Goal: Task Accomplishment & Management: Complete application form

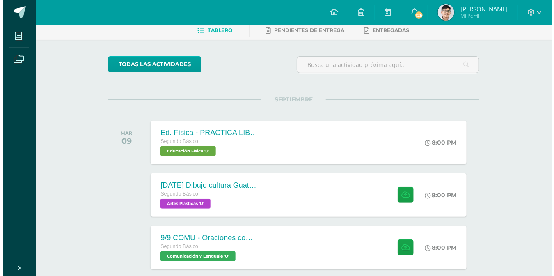
scroll to position [50, 0]
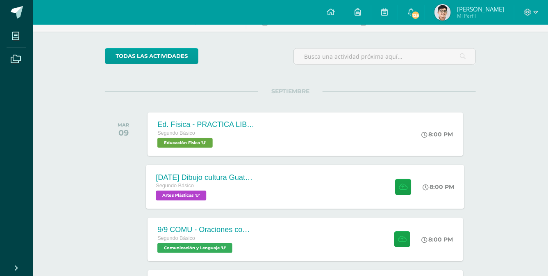
click at [270, 173] on div "2025-09-09 Dibujo cultura Guatemalteca Segundo Básico Artes Plásticas 'U' 8:00 …" at bounding box center [305, 186] width 319 height 44
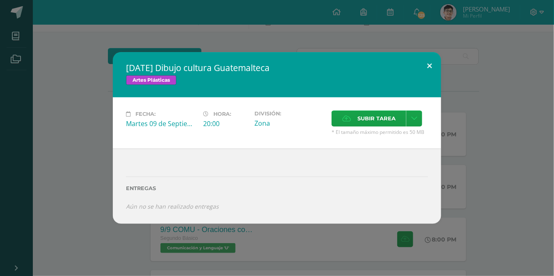
drag, startPoint x: 432, startPoint y: 64, endPoint x: 430, endPoint y: 68, distance: 4.8
click at [431, 68] on button at bounding box center [428, 66] width 23 height 28
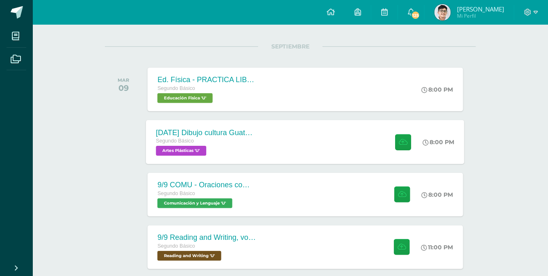
scroll to position [124, 0]
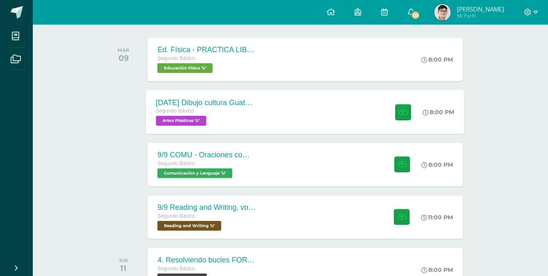
click at [324, 169] on div "9/9 COMU - Oraciones compuestas, anotaciones en el cuaderno Segundo Básico Comu…" at bounding box center [305, 164] width 315 height 43
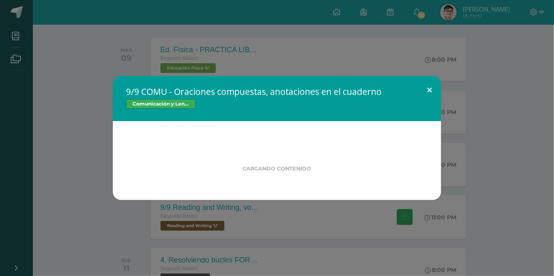
click at [426, 81] on button at bounding box center [428, 90] width 23 height 28
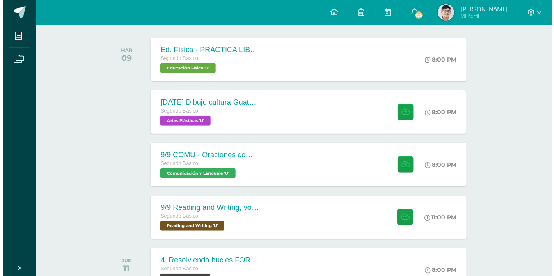
scroll to position [174, 0]
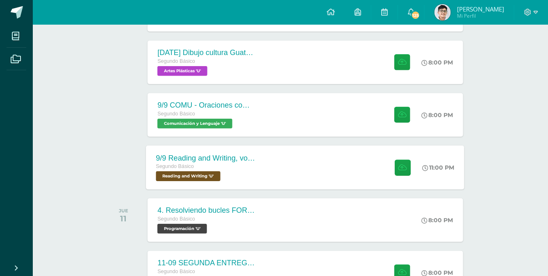
click at [349, 172] on div "9/9 Reading and Writing, vocabulary 5, compound sentences Segundo Básico Readin…" at bounding box center [305, 167] width 319 height 44
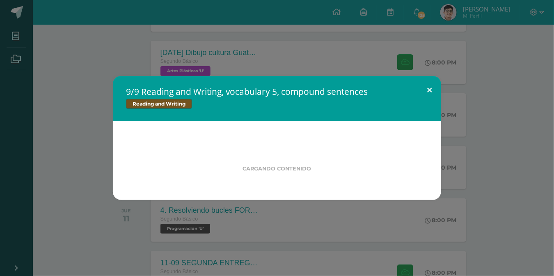
click at [432, 81] on div "9/9 Reading and Writing, vocabulary 5, compound sentences Reading and Writing C…" at bounding box center [277, 138] width 328 height 124
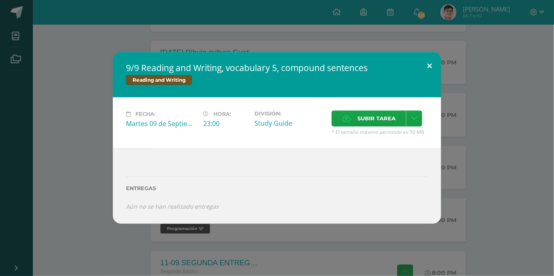
click at [431, 76] on div "9/9 Reading and Writing, vocabulary 5, compound sentences Reading and Writing F…" at bounding box center [277, 137] width 328 height 171
click at [431, 73] on button at bounding box center [428, 66] width 23 height 28
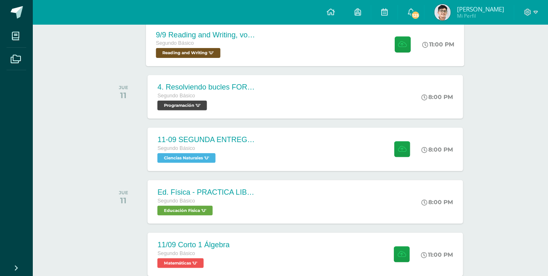
scroll to position [298, 0]
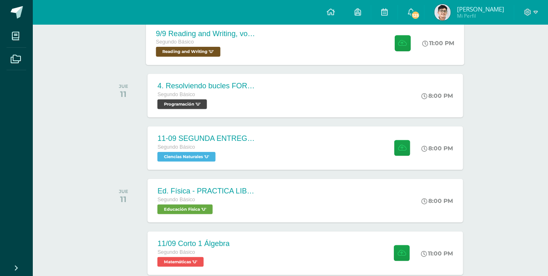
click at [321, 145] on div "11-09 SEGUNDA ENTREGA DE GUÍA Segundo Básico Ciencias Naturales 'U' 8:00 PM 11-…" at bounding box center [305, 147] width 315 height 43
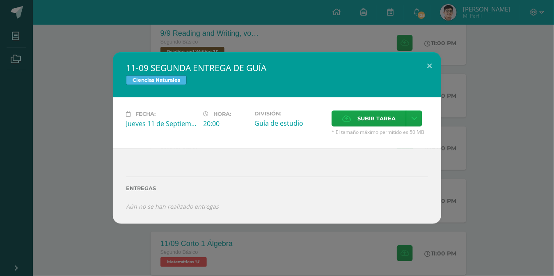
click at [431, 80] on div "11-09 SEGUNDA ENTREGA DE GUÍA Ciencias Naturales" at bounding box center [277, 74] width 328 height 45
click at [426, 68] on button at bounding box center [428, 66] width 23 height 28
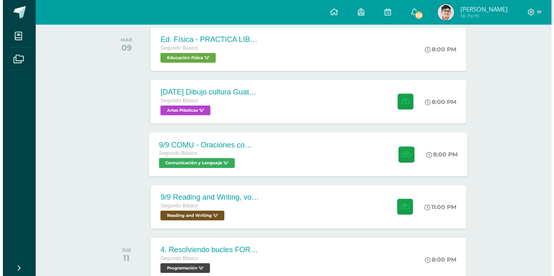
scroll to position [149, 0]
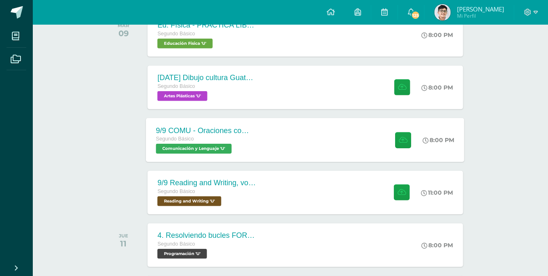
click at [350, 145] on div "9/9 COMU - Oraciones compuestas, anotaciones en el cuaderno Segundo Básico Comu…" at bounding box center [305, 140] width 319 height 44
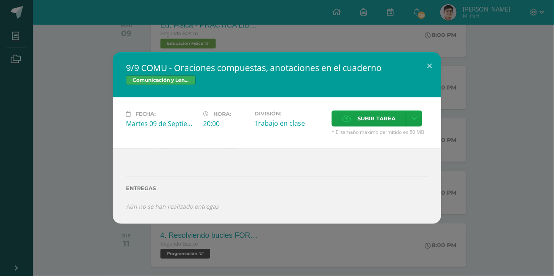
click at [446, 60] on div "9/9 COMU - Oraciones compuestas, anotaciones en el cuaderno Comunicación y Leng…" at bounding box center [277, 138] width 554 height 276
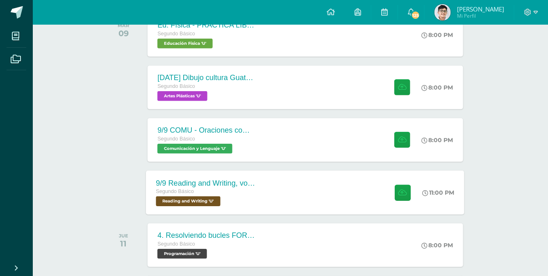
click at [322, 182] on div "9/9 Reading and Writing, vocabulary 5, compound sentences Segundo Básico Readin…" at bounding box center [305, 192] width 319 height 44
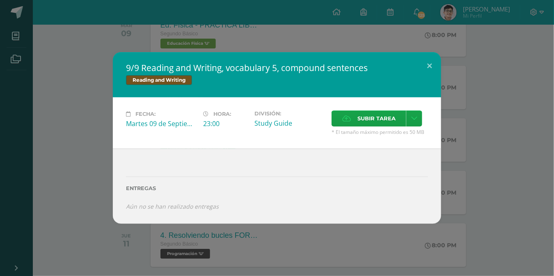
drag, startPoint x: 416, startPoint y: 63, endPoint x: 421, endPoint y: 63, distance: 4.9
click at [417, 63] on h2 "9/9 Reading and Writing, vocabulary 5, compound sentences" at bounding box center [277, 67] width 302 height 11
click at [428, 63] on button at bounding box center [428, 66] width 23 height 28
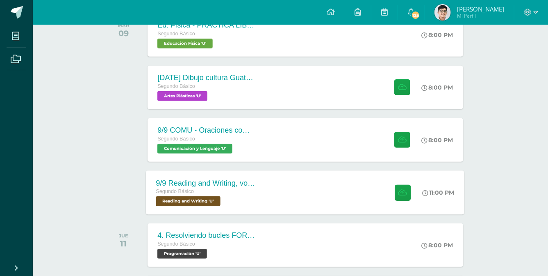
click at [244, 188] on div "Segundo Básico" at bounding box center [205, 191] width 99 height 9
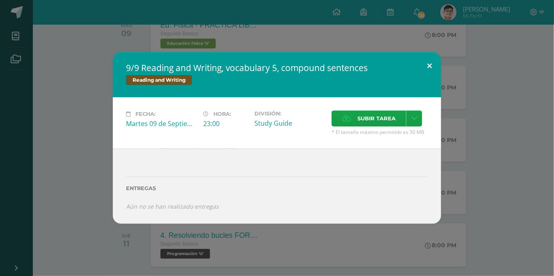
click at [432, 67] on button at bounding box center [428, 66] width 23 height 28
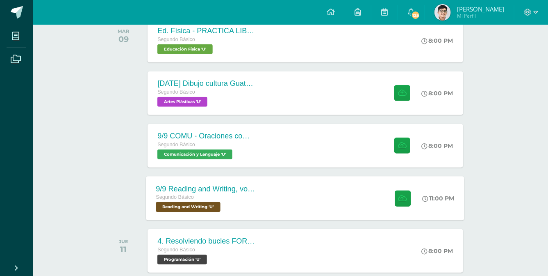
scroll to position [124, 0]
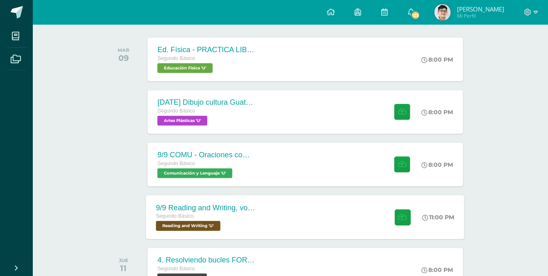
click at [296, 176] on div "9/9 COMU - Oraciones compuestas, anotaciones en el cuaderno Segundo Básico Comu…" at bounding box center [305, 164] width 315 height 43
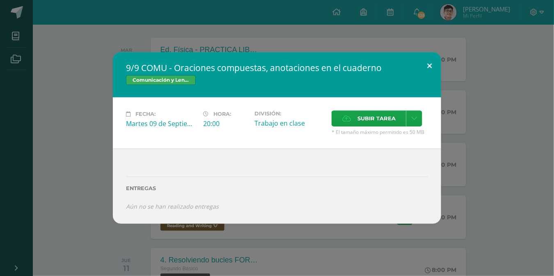
click at [431, 64] on button at bounding box center [428, 66] width 23 height 28
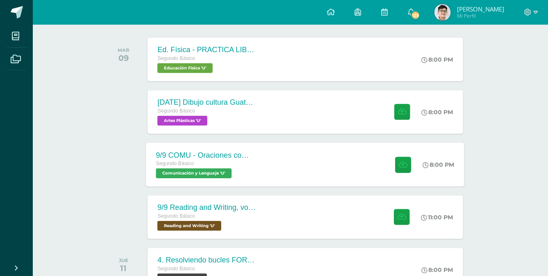
click at [310, 157] on div "9/9 COMU - Oraciones compuestas, anotaciones en el cuaderno Segundo Básico Comu…" at bounding box center [305, 164] width 319 height 44
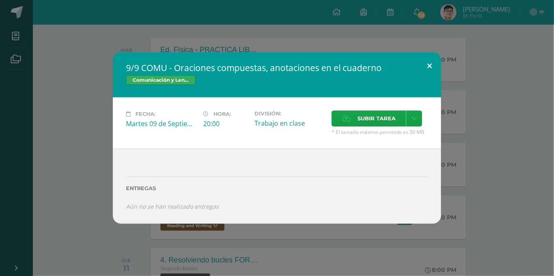
click at [435, 59] on button at bounding box center [428, 66] width 23 height 28
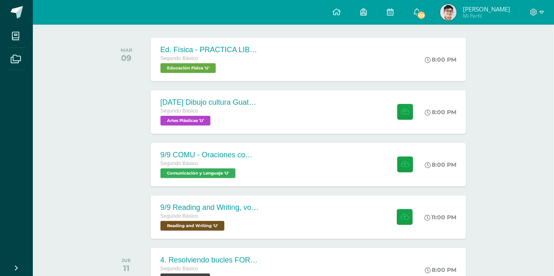
click at [359, 123] on span "Subir tarea" at bounding box center [366, 121] width 34 height 14
click at [0, 0] on input "Subir tarea" at bounding box center [0, 0] width 0 height 0
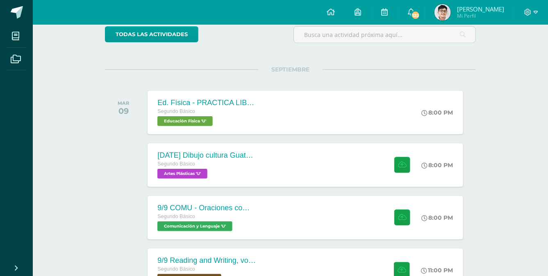
scroll to position [90, 0]
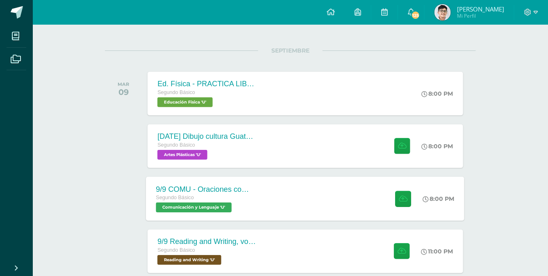
click at [237, 205] on div "Segundo Básico Comunicación y Lenguaje 'U'" at bounding box center [205, 202] width 99 height 19
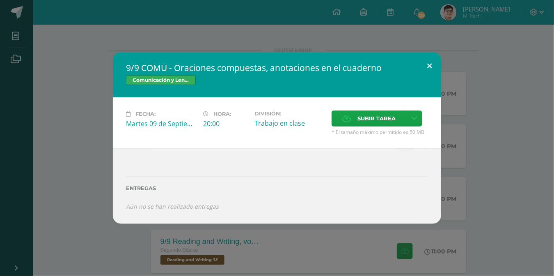
click at [424, 71] on button at bounding box center [428, 66] width 23 height 28
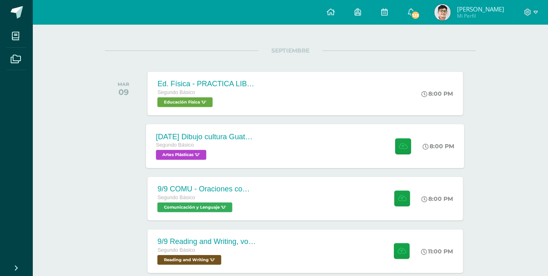
click at [312, 131] on div "2025-09-09 Dibujo cultura Guatemalteca Segundo Básico Artes Plásticas 'U' 8:00 …" at bounding box center [305, 146] width 319 height 44
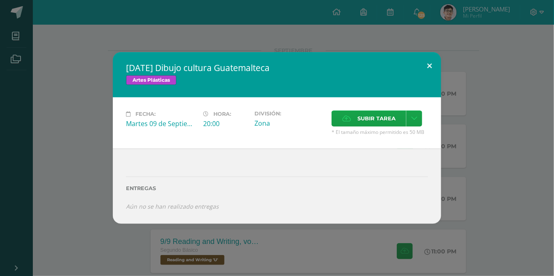
click at [421, 62] on button at bounding box center [428, 66] width 23 height 28
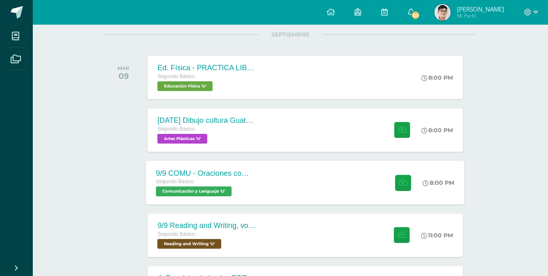
scroll to position [115, 0]
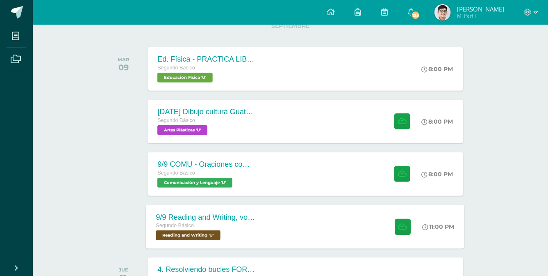
click at [294, 219] on div "9/9 Reading and Writing, vocabulary 5, compound sentences Segundo Básico Readin…" at bounding box center [305, 226] width 319 height 44
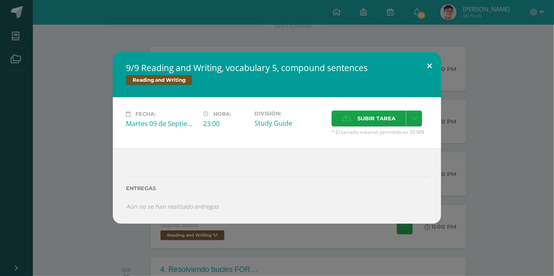
click at [431, 68] on button at bounding box center [428, 66] width 23 height 28
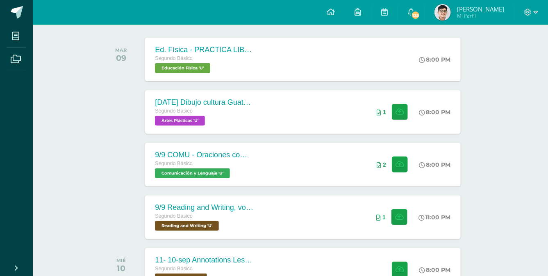
scroll to position [99, 2]
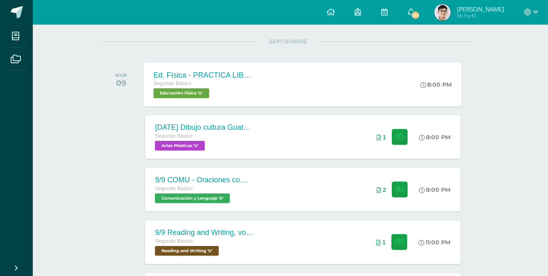
click at [216, 84] on div "Segundo Básico" at bounding box center [203, 83] width 99 height 9
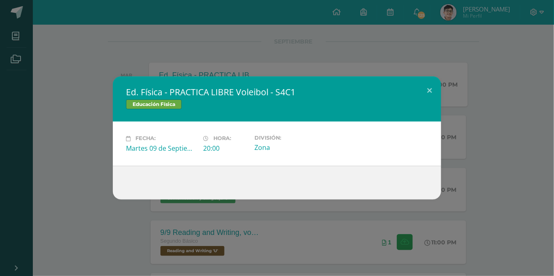
click at [453, 87] on div "Ed. Física - PRACTICA LIBRE Voleibol - S4C1 Educación Física Fecha: [DATE] Hora…" at bounding box center [276, 137] width 547 height 123
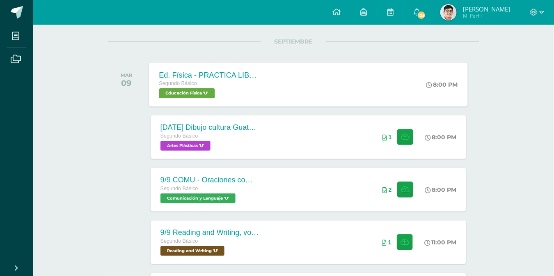
click at [438, 94] on div "Ed. Física - PRACTICA LIBRE Voleibol - S4C1 Educación Física Fecha: [DATE] Hora…" at bounding box center [276, 137] width 547 height 123
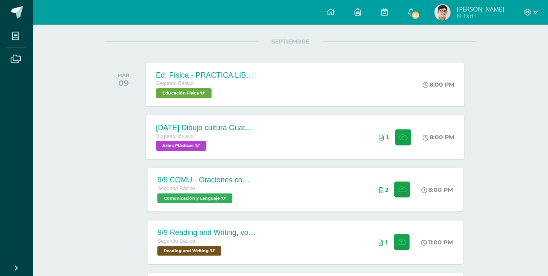
click at [377, 145] on div "1" at bounding box center [395, 137] width 51 height 44
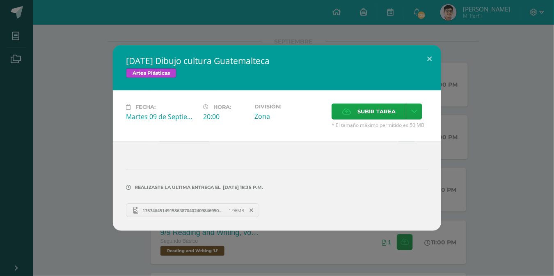
click at [202, 212] on span "17574645149158638704024098469505.jpg" at bounding box center [184, 210] width 90 height 6
click at [433, 63] on button at bounding box center [428, 59] width 23 height 28
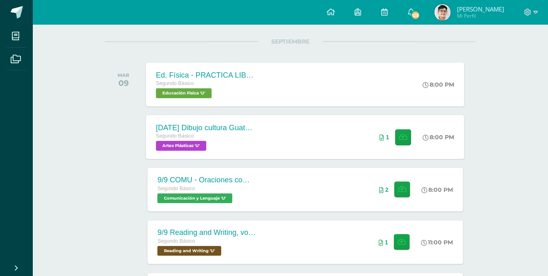
click at [301, 198] on div "9/9 COMU - Oraciones compuestas, anotaciones en el cuaderno Segundo Básico Comu…" at bounding box center [305, 189] width 315 height 43
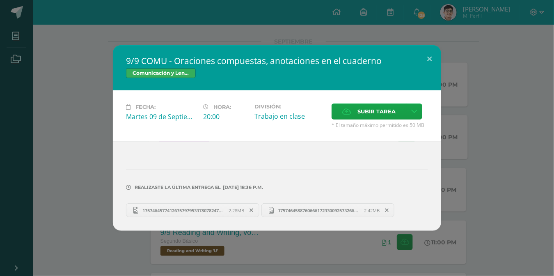
click at [206, 211] on span "17574645774126757979533780782478.jpg" at bounding box center [184, 210] width 90 height 6
click at [346, 212] on span "17574645887606661723300925732666.jpg" at bounding box center [318, 210] width 90 height 6
click at [432, 53] on button at bounding box center [428, 59] width 23 height 28
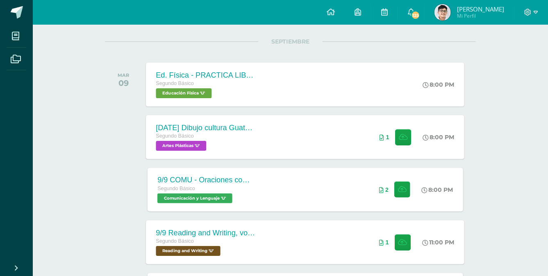
click at [278, 239] on div "9/9 Reading and Writing, vocabulary 5, compound sentences Segundo Básico Readin…" at bounding box center [305, 242] width 319 height 44
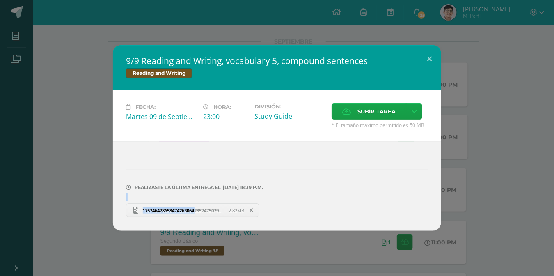
drag, startPoint x: 186, startPoint y: 199, endPoint x: 198, endPoint y: 209, distance: 14.9
click at [198, 209] on div "Realizaste la última entrega el [DATE] 18:39 p.m. 17574647865847426306428574750…" at bounding box center [277, 189] width 302 height 55
click at [198, 209] on span "17574647865847426306428574750792.jpg" at bounding box center [184, 210] width 90 height 6
click at [425, 66] on button at bounding box center [428, 59] width 23 height 28
